Goal: Task Accomplishment & Management: Use online tool/utility

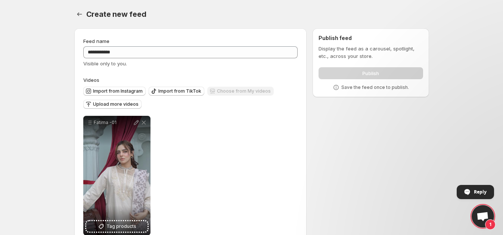
scroll to position [7, 0]
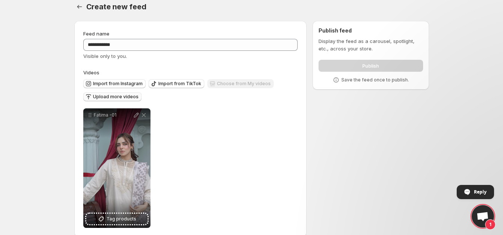
click at [99, 99] on span "Upload more videos" at bounding box center [116, 97] width 46 height 6
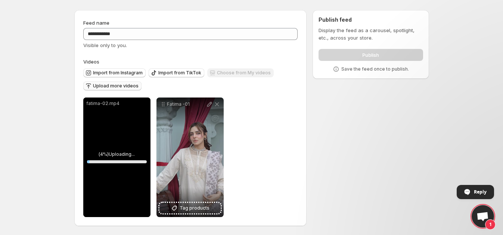
scroll to position [0, 0]
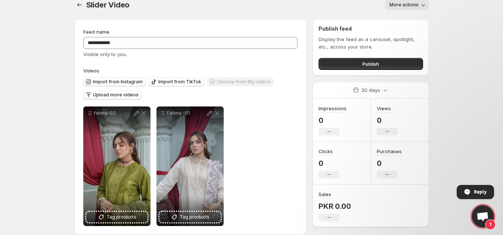
scroll to position [19, 0]
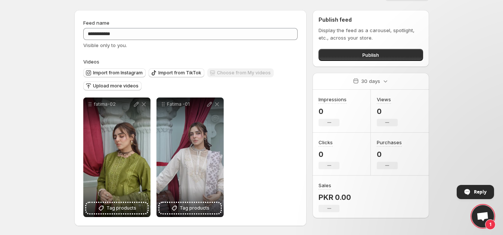
click at [321, 112] on p "0" at bounding box center [333, 111] width 28 height 9
click at [321, 205] on div "No change" at bounding box center [329, 208] width 21 height 7
click at [330, 208] on icon at bounding box center [329, 208] width 4 height 1
click at [347, 54] on button "Publish" at bounding box center [371, 55] width 104 height 12
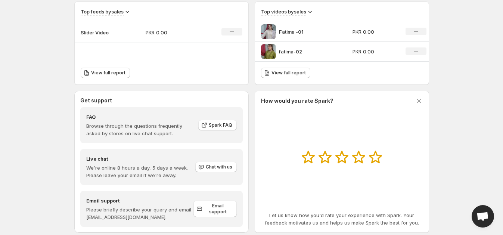
scroll to position [264, 0]
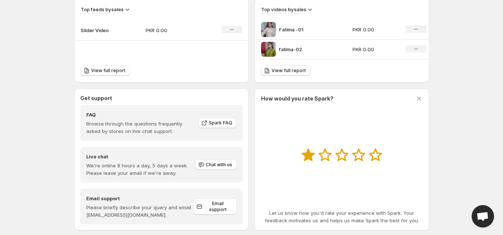
click at [305, 155] on icon at bounding box center [307, 155] width 13 height 13
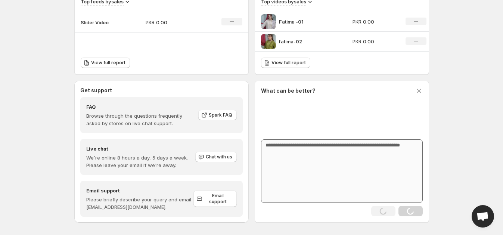
scroll to position [277, 0]
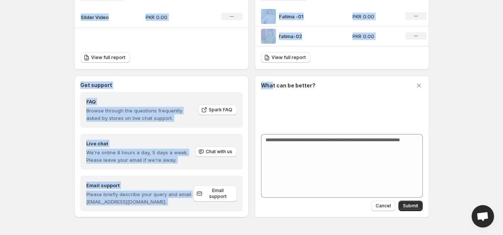
drag, startPoint x: 272, startPoint y: 83, endPoint x: 37, endPoint y: 171, distance: 250.8
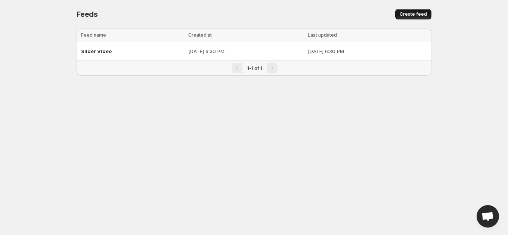
click at [405, 9] on button "Create feed" at bounding box center [413, 14] width 36 height 10
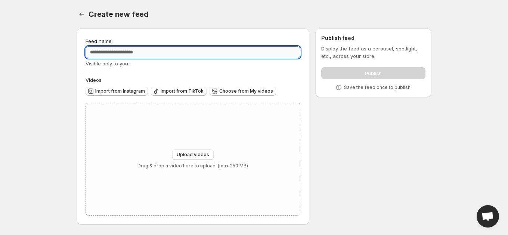
click at [108, 56] on input "Feed name" at bounding box center [193, 52] width 215 height 12
type input "**********"
click at [193, 153] on span "Upload videos" at bounding box center [193, 155] width 32 height 6
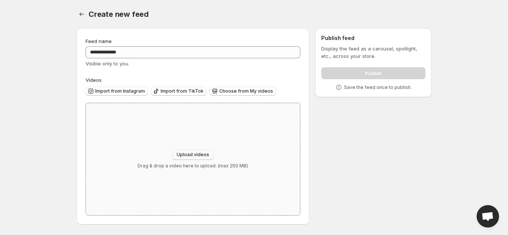
type input "**********"
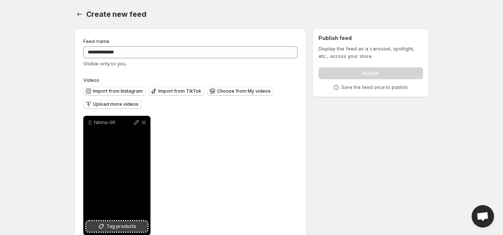
click at [105, 223] on icon at bounding box center [100, 226] width 7 height 7
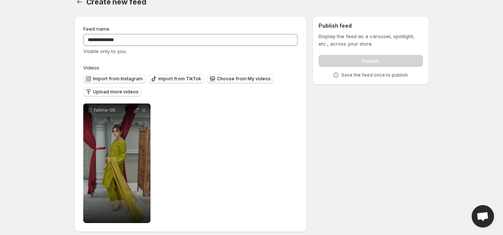
scroll to position [19, 0]
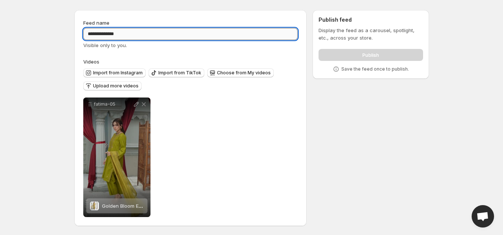
click at [124, 32] on input "**********" at bounding box center [190, 34] width 215 height 12
click at [121, 33] on input "**********" at bounding box center [190, 34] width 215 height 12
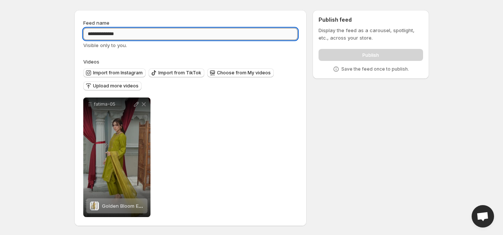
click at [121, 33] on input "**********" at bounding box center [190, 34] width 215 height 12
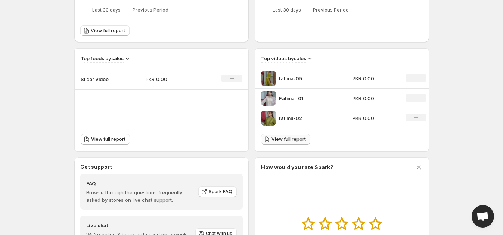
scroll to position [211, 0]
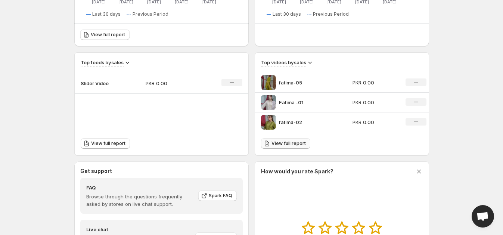
click at [277, 144] on span "View full report" at bounding box center [289, 143] width 34 height 6
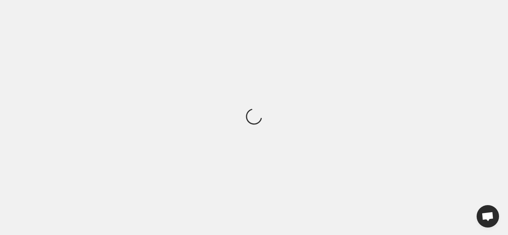
click at [277, 144] on div at bounding box center [254, 117] width 508 height 235
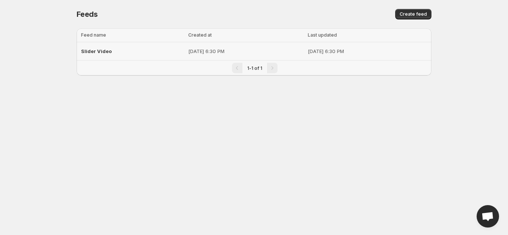
click at [188, 50] on p "[DATE] 6:30 PM" at bounding box center [245, 50] width 115 height 7
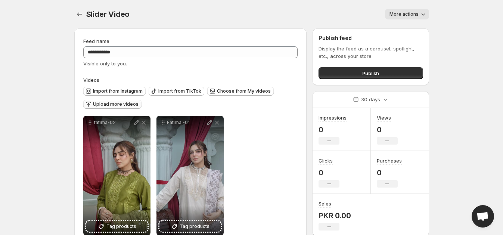
click at [110, 105] on span "Upload more videos" at bounding box center [116, 104] width 46 height 6
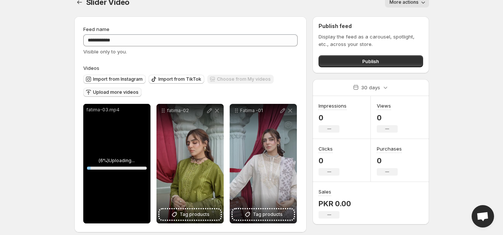
scroll to position [19, 0]
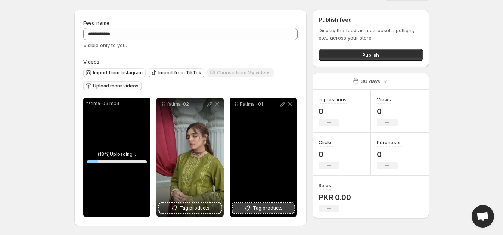
click at [257, 204] on span "Tag products" at bounding box center [268, 207] width 30 height 7
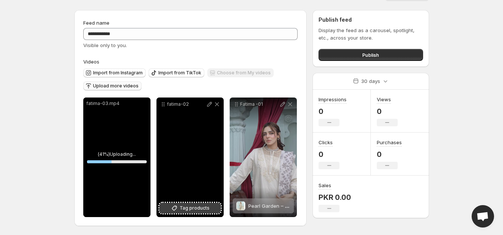
click at [178, 207] on icon at bounding box center [174, 207] width 7 height 7
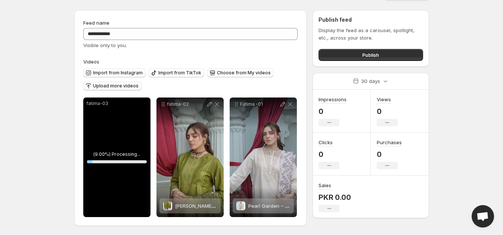
click at [110, 84] on span "Upload more videos" at bounding box center [116, 86] width 46 height 6
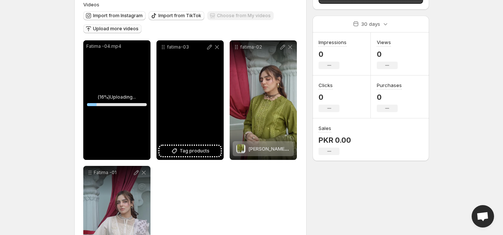
scroll to position [78, 0]
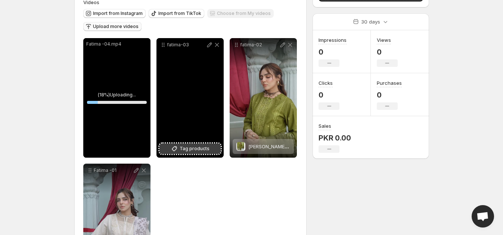
click at [186, 147] on span "Tag products" at bounding box center [195, 148] width 30 height 7
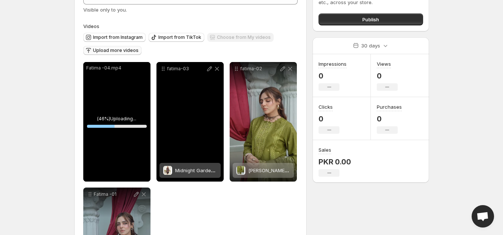
scroll to position [62, 0]
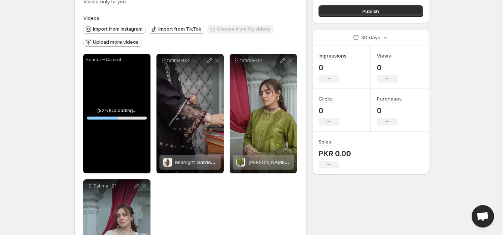
drag, startPoint x: 338, startPoint y: 118, endPoint x: 329, endPoint y: 120, distance: 9.2
click at [329, 120] on div "No change" at bounding box center [329, 121] width 21 height 7
click at [329, 120] on icon "No change" at bounding box center [329, 122] width 4 height 6
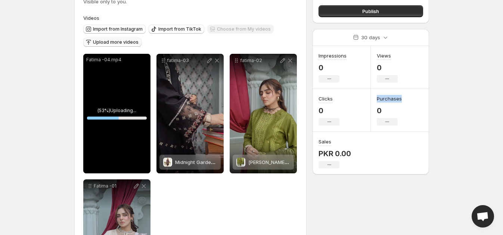
click at [329, 120] on icon "No change" at bounding box center [329, 122] width 4 height 6
click at [359, 95] on div "Clicks 0 No change" at bounding box center [342, 110] width 58 height 43
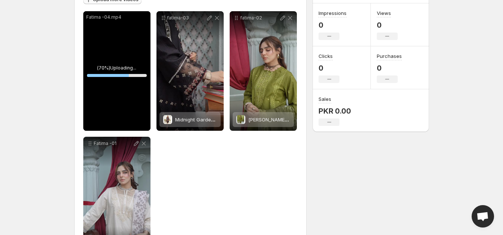
scroll to position [144, 0]
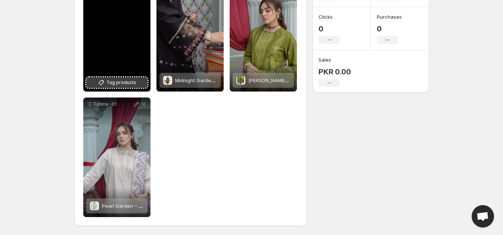
click at [110, 78] on button "Tag products" at bounding box center [116, 82] width 61 height 10
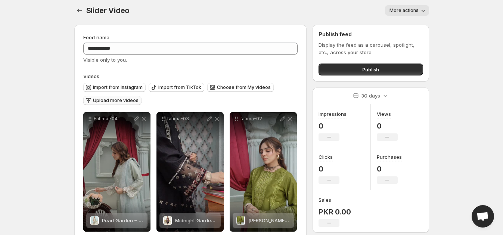
scroll to position [0, 0]
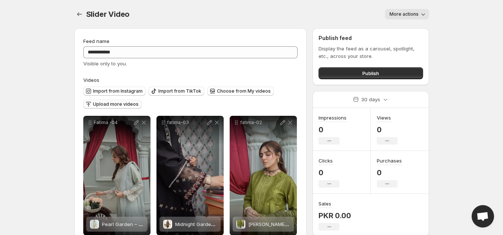
click at [107, 105] on span "Upload more videos" at bounding box center [116, 104] width 46 height 6
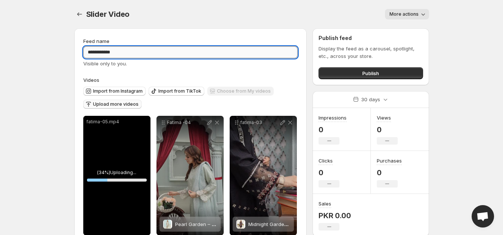
click at [131, 49] on input "**********" at bounding box center [190, 52] width 215 height 12
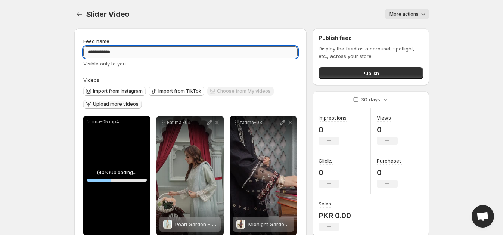
click at [131, 49] on input "**********" at bounding box center [190, 52] width 215 height 12
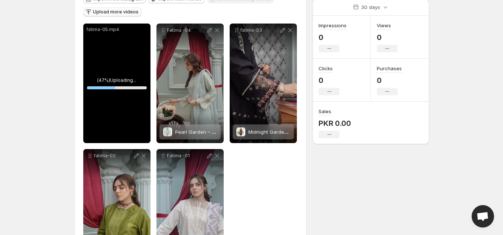
scroll to position [93, 0]
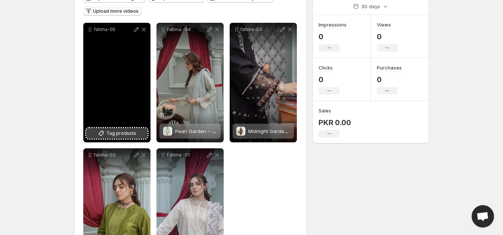
click at [114, 133] on span "Tag products" at bounding box center [121, 133] width 30 height 7
click at [134, 131] on span "Tag products" at bounding box center [121, 133] width 30 height 7
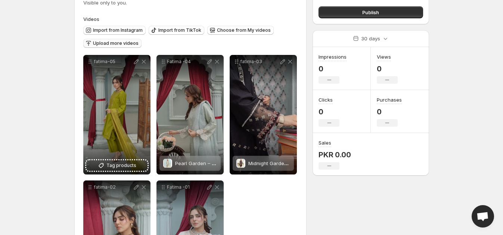
scroll to position [62, 0]
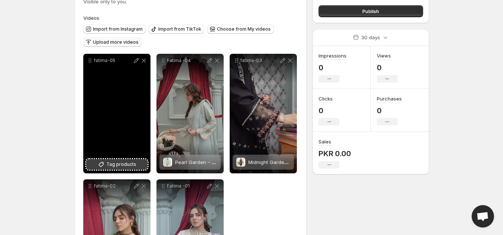
click at [109, 165] on span "Tag products" at bounding box center [121, 164] width 30 height 7
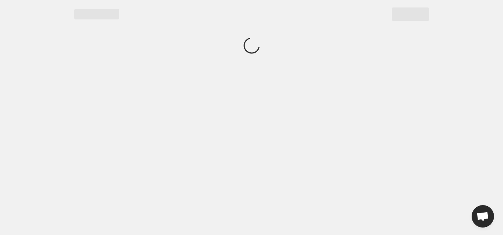
scroll to position [0, 0]
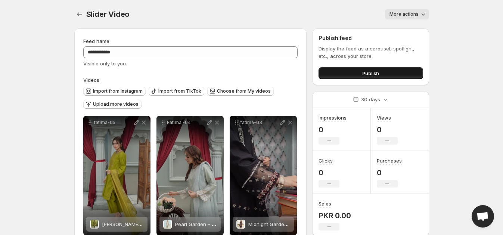
click at [338, 77] on button "Publish" at bounding box center [371, 73] width 104 height 12
